Goal: Check status

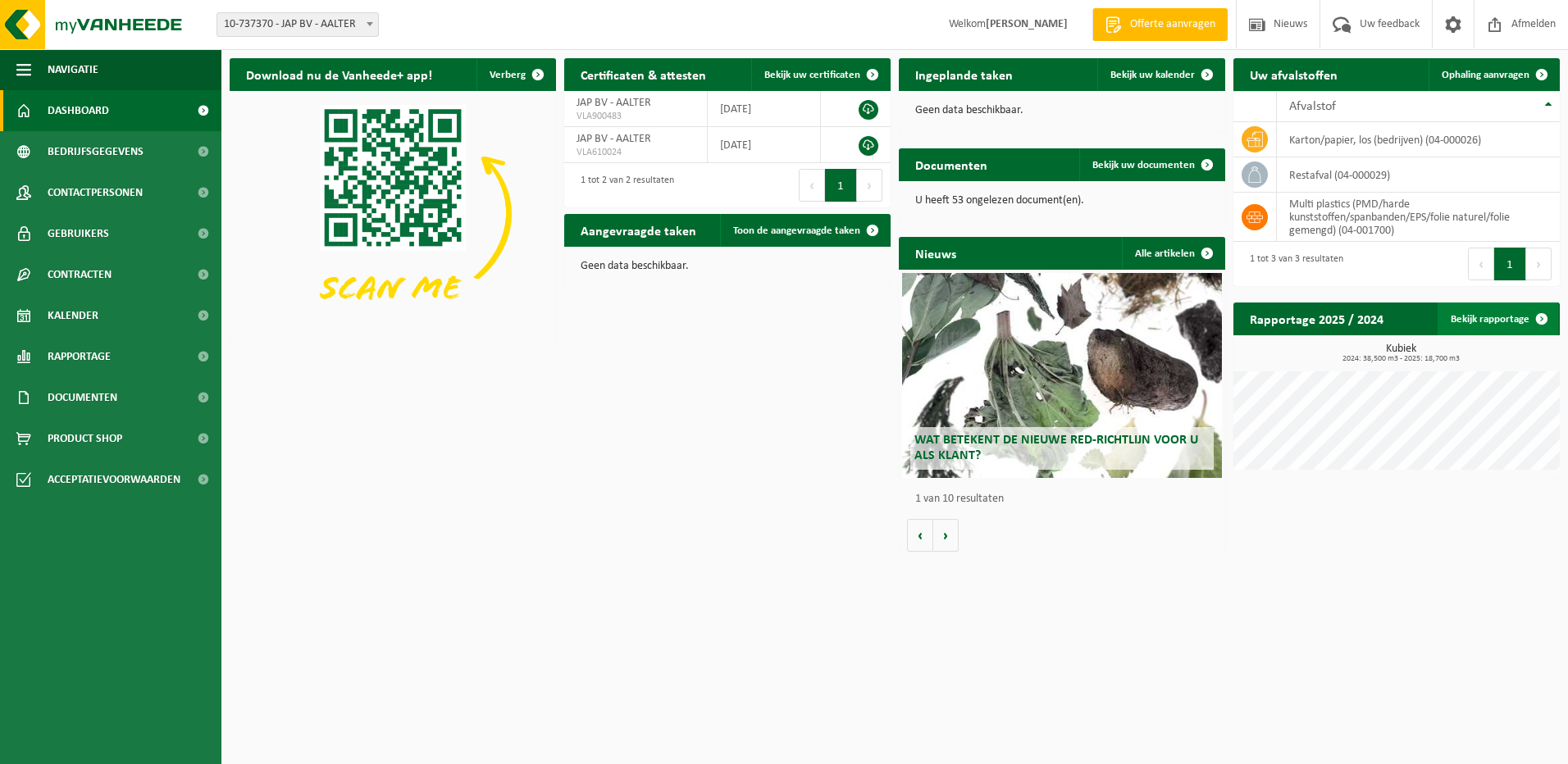
click at [1483, 314] on link "Bekijk rapportage" at bounding box center [1498, 318] width 120 height 33
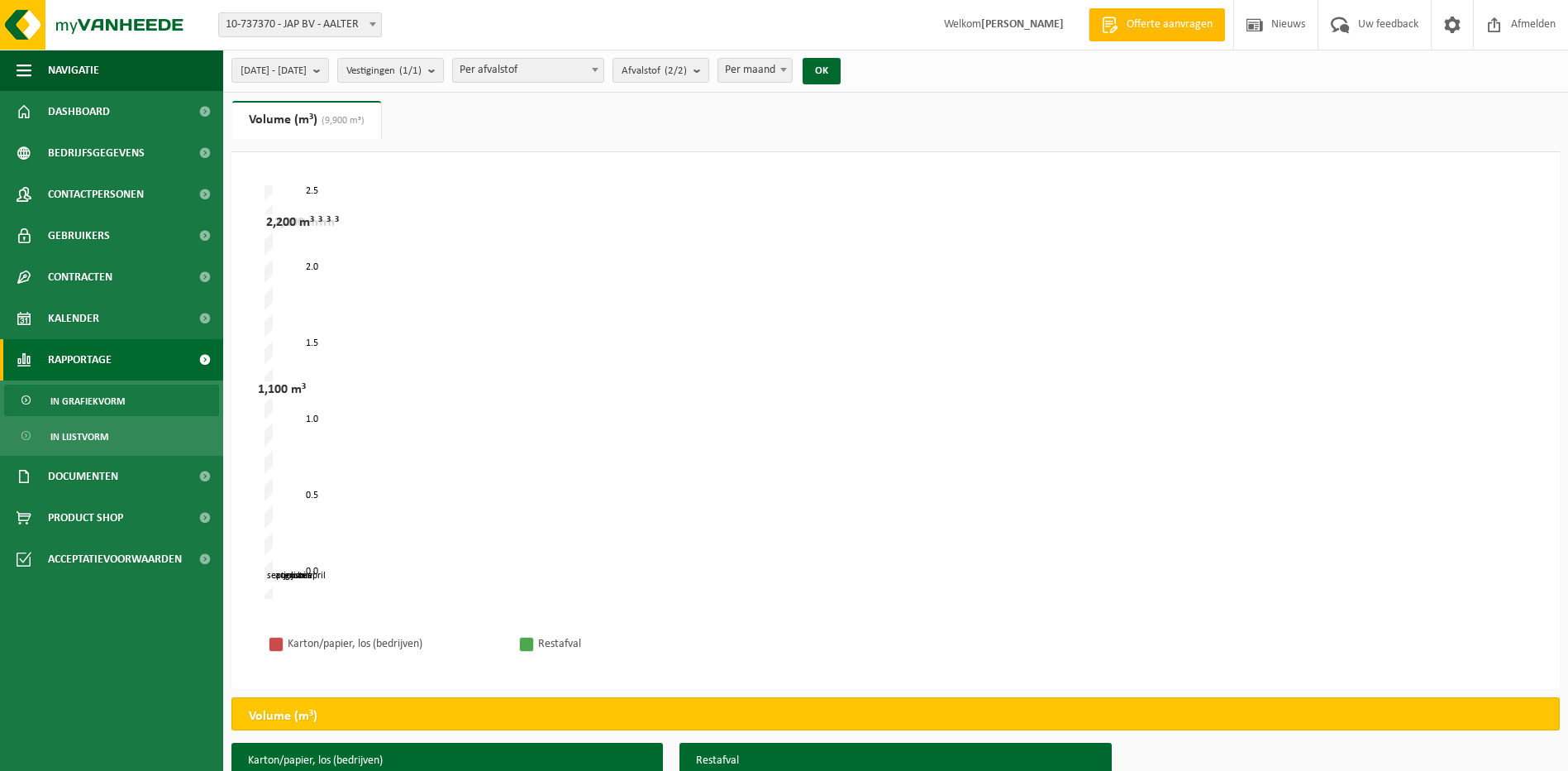
click at [788, 67] on span "Per maand" at bounding box center [755, 70] width 74 height 23
click at [792, 72] on span "Per week" at bounding box center [755, 70] width 74 height 23
click at [841, 74] on button "OK" at bounding box center [822, 70] width 38 height 26
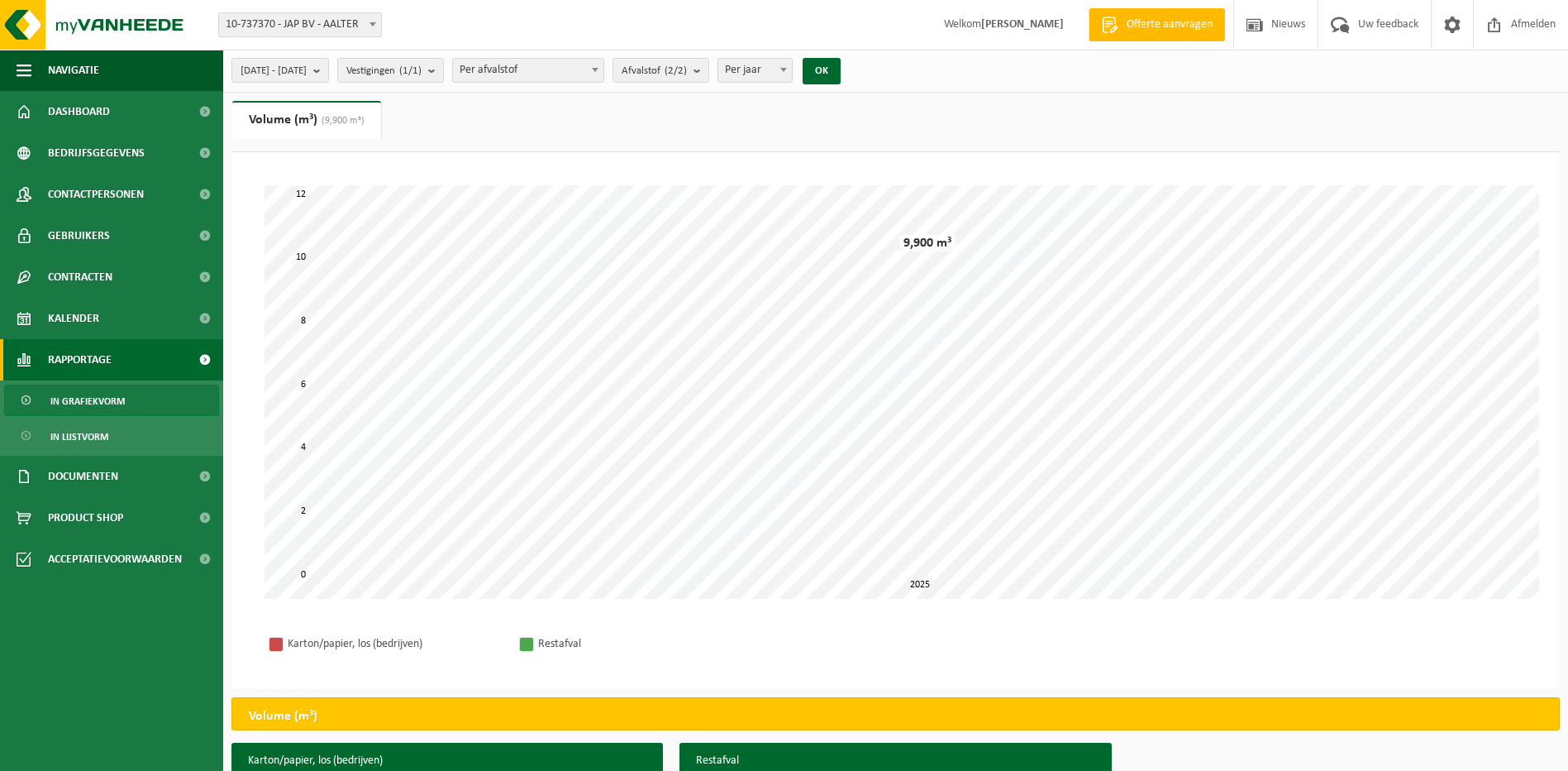
click at [792, 77] on span "Per jaar" at bounding box center [755, 70] width 74 height 23
select select "2"
click at [841, 72] on button "OK" at bounding box center [822, 70] width 38 height 26
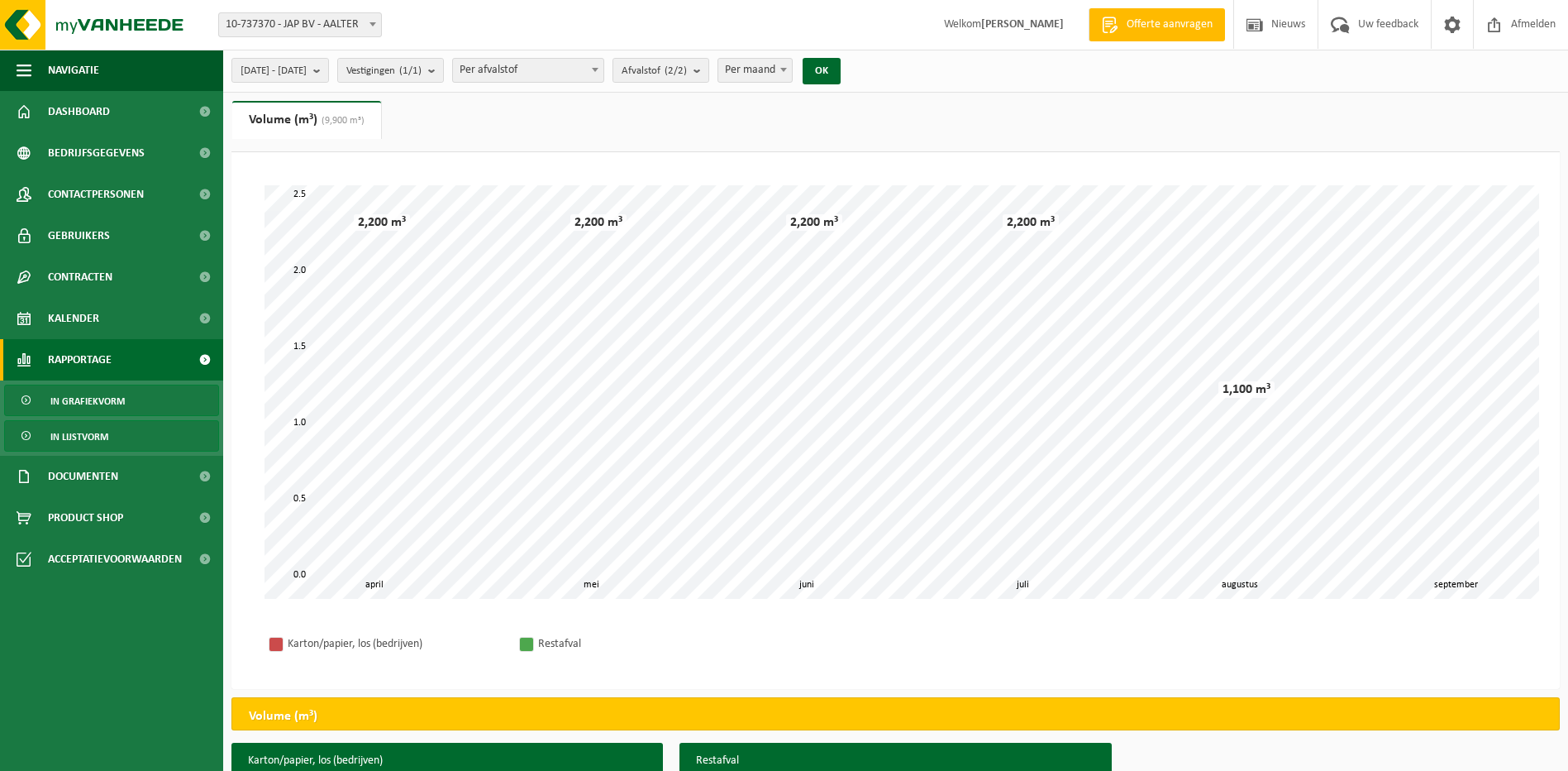
click at [94, 435] on span "In lijstvorm" at bounding box center [79, 436] width 58 height 31
